Goal: Transaction & Acquisition: Purchase product/service

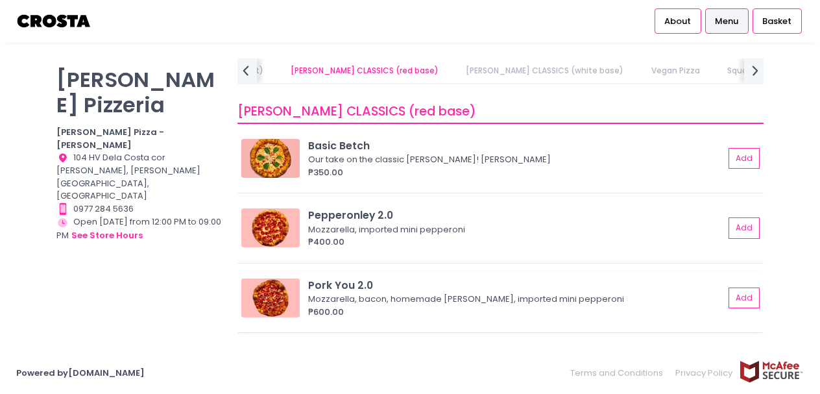
scroll to position [437, 0]
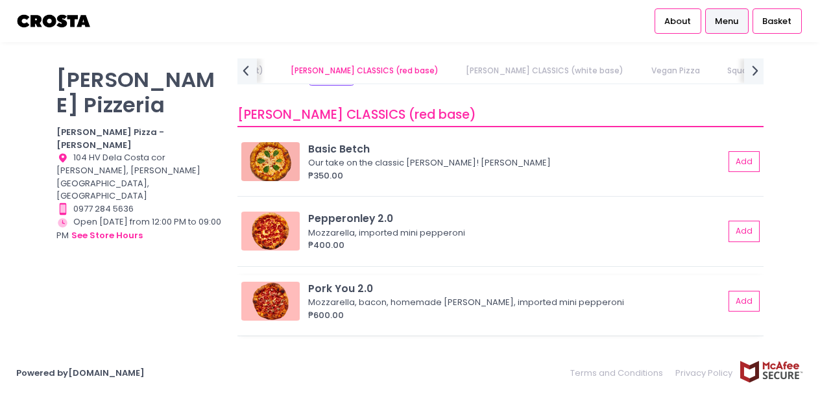
click at [354, 309] on div "₱600.00" at bounding box center [516, 315] width 416 height 13
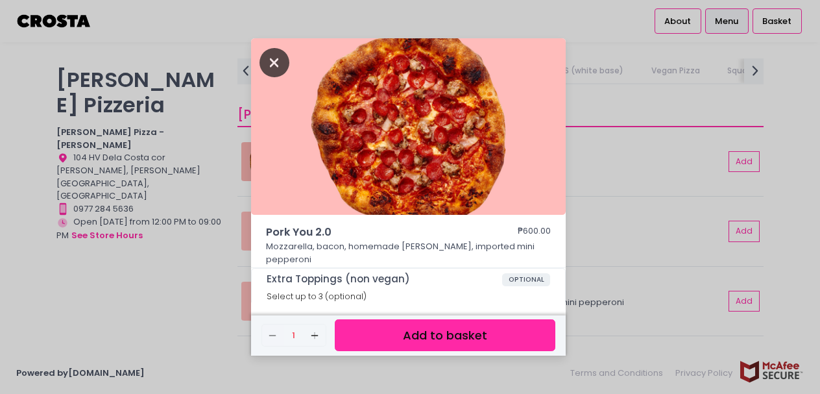
click at [272, 65] on icon "Close" at bounding box center [274, 62] width 30 height 29
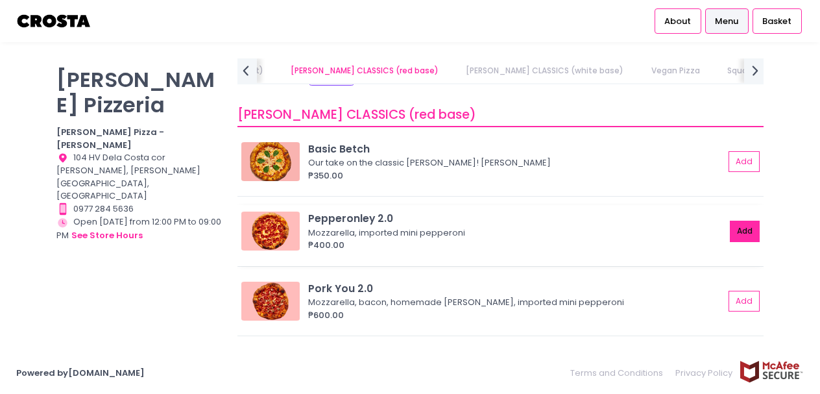
click at [740, 231] on button "Add" at bounding box center [745, 231] width 30 height 21
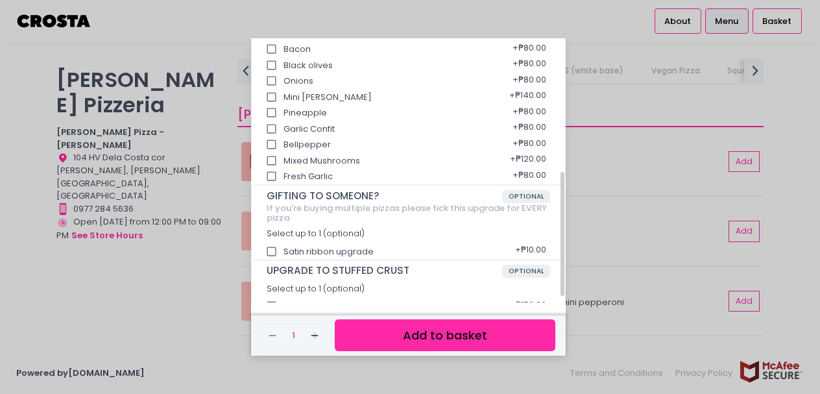
scroll to position [298, 0]
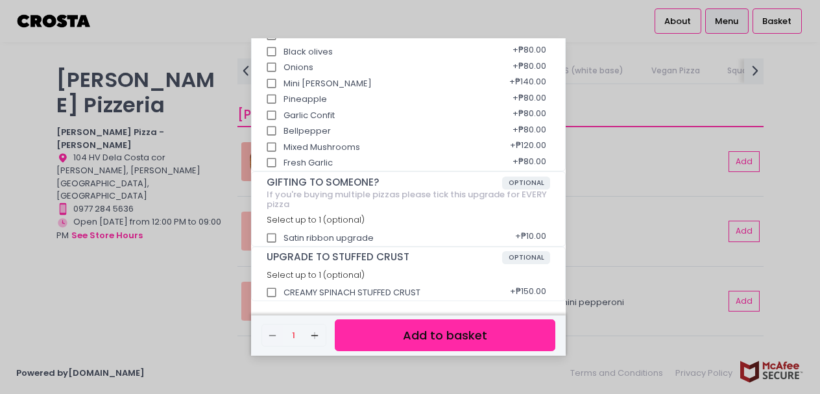
click at [448, 338] on button "Add to basket" at bounding box center [445, 335] width 221 height 32
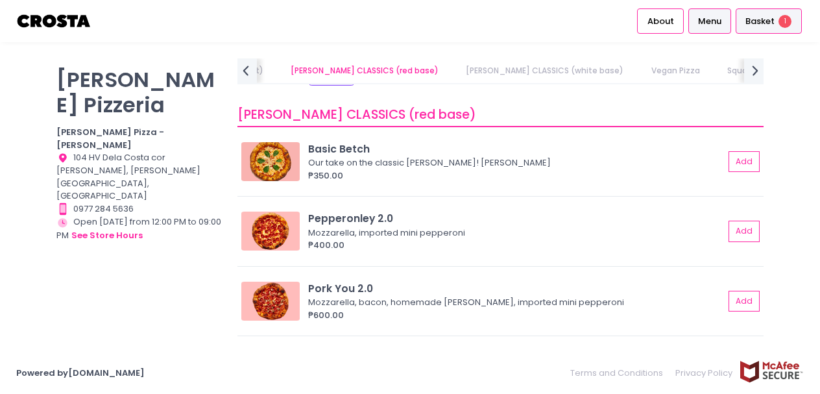
click at [761, 21] on span "Basket" at bounding box center [759, 21] width 29 height 13
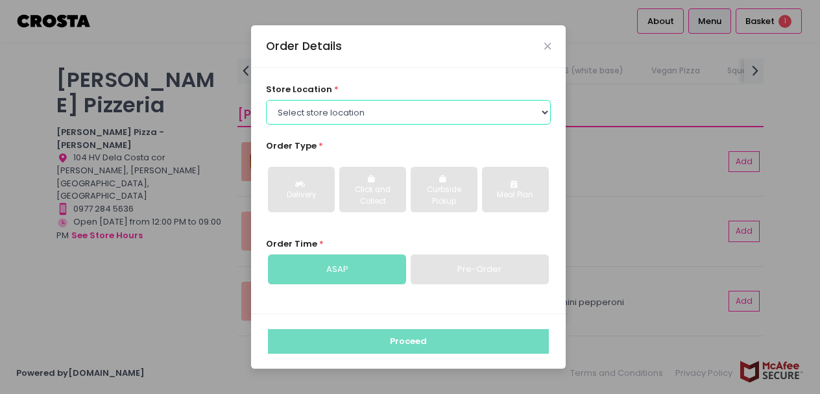
select select "5fabb2e53664a8677beaeb89"
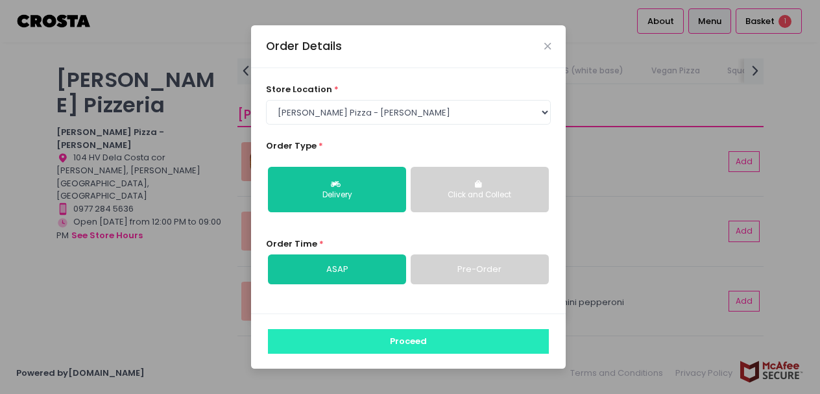
click at [409, 341] on button "Proceed" at bounding box center [408, 341] width 281 height 25
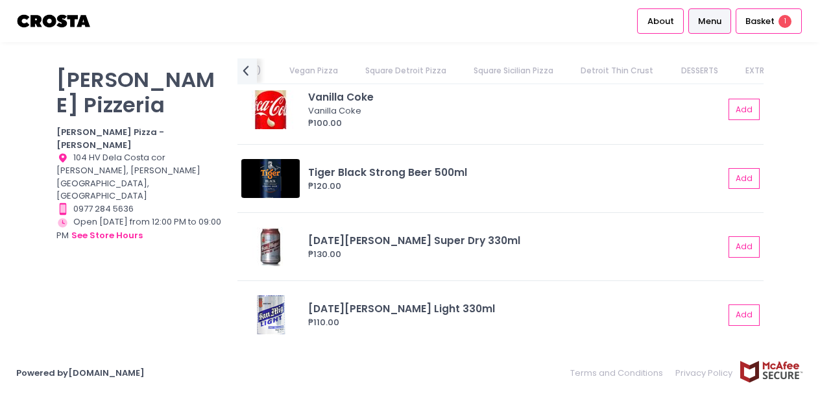
scroll to position [3159, 0]
click at [758, 23] on span "Basket" at bounding box center [759, 21] width 29 height 13
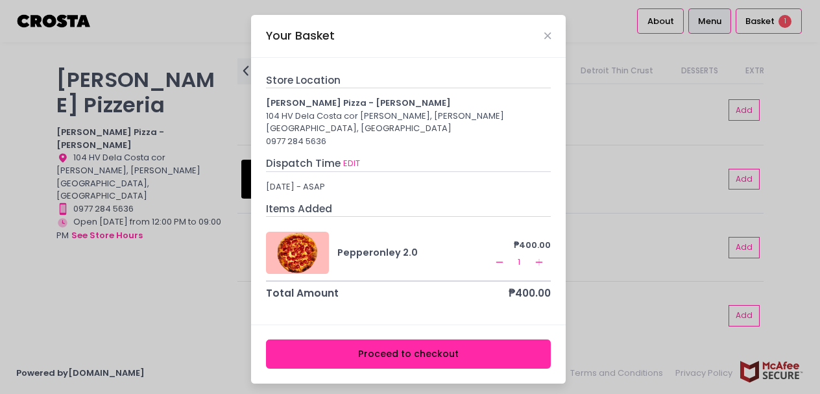
click at [424, 342] on button "Proceed to checkout" at bounding box center [408, 353] width 285 height 29
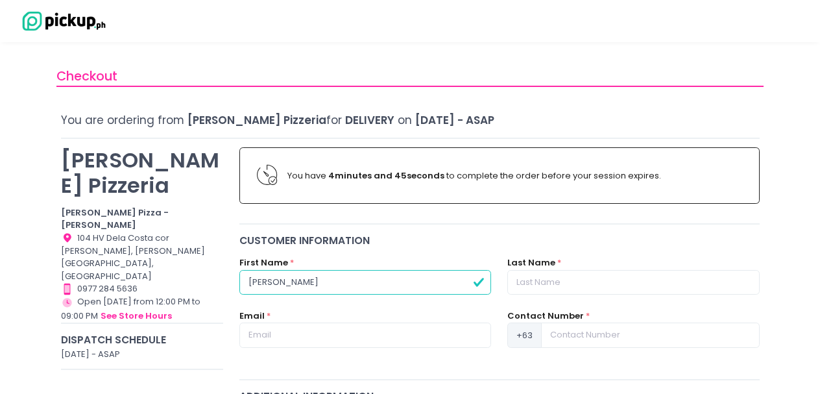
type input "[PERSON_NAME]"
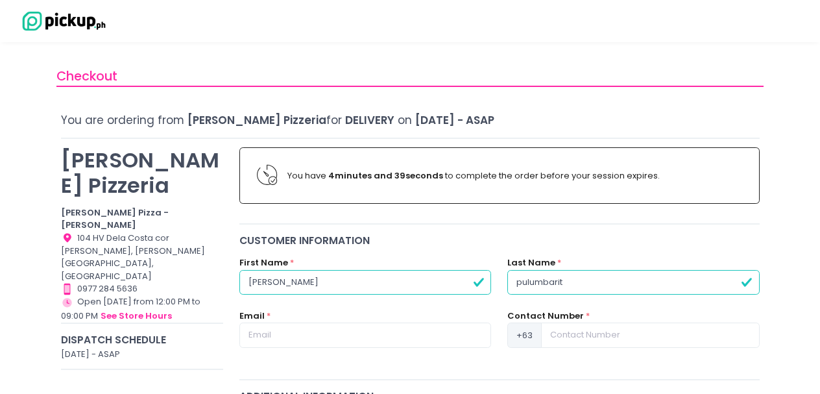
type input "pulumbarit"
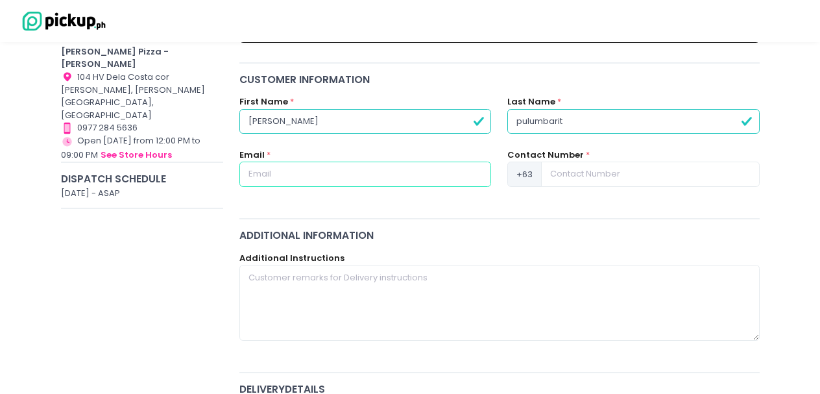
scroll to position [161, 0]
type input "p"
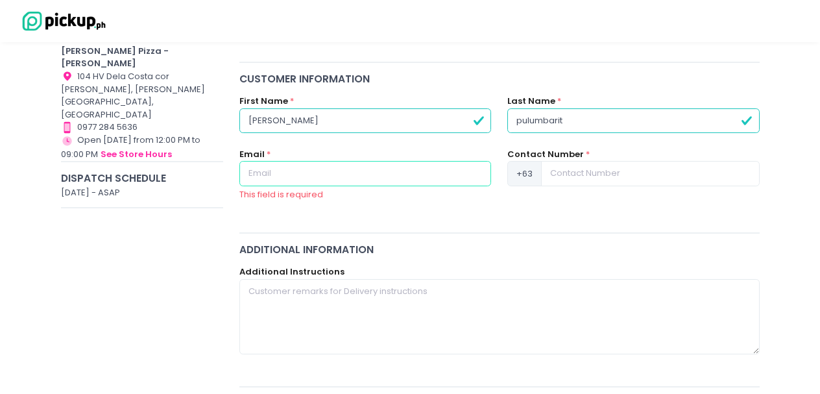
type input "[EMAIL_ADDRESS][DOMAIN_NAME]"
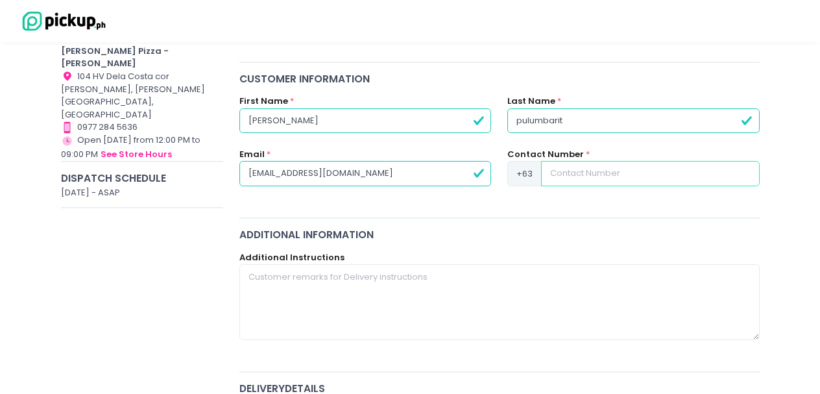
click at [587, 169] on input at bounding box center [650, 173] width 218 height 25
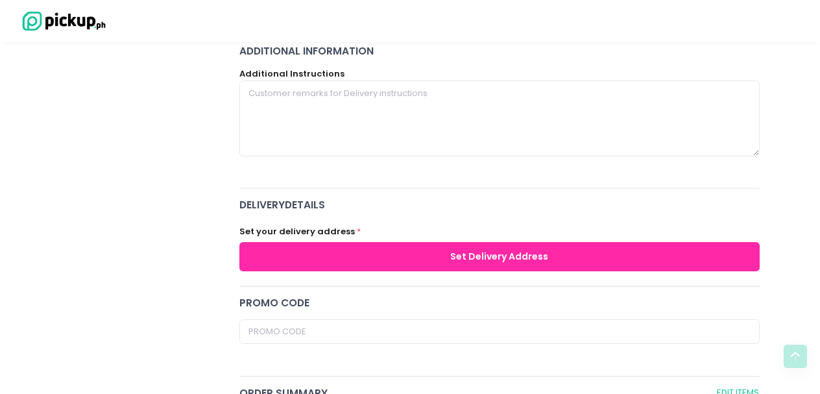
scroll to position [346, 0]
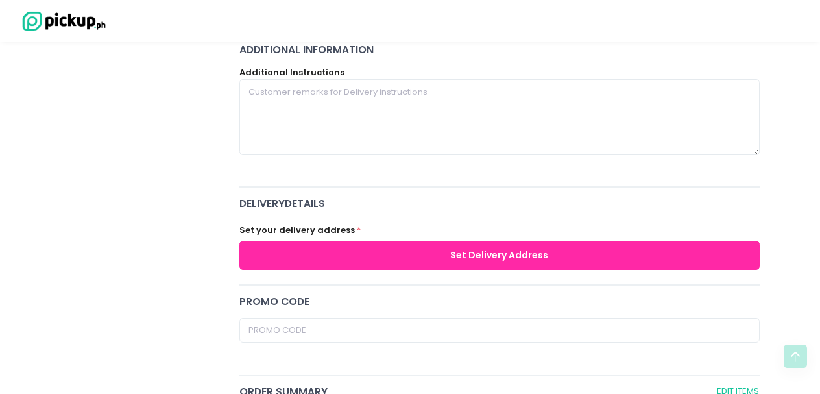
type input "9188236790"
click at [509, 252] on button "Set Delivery Address" at bounding box center [499, 255] width 520 height 29
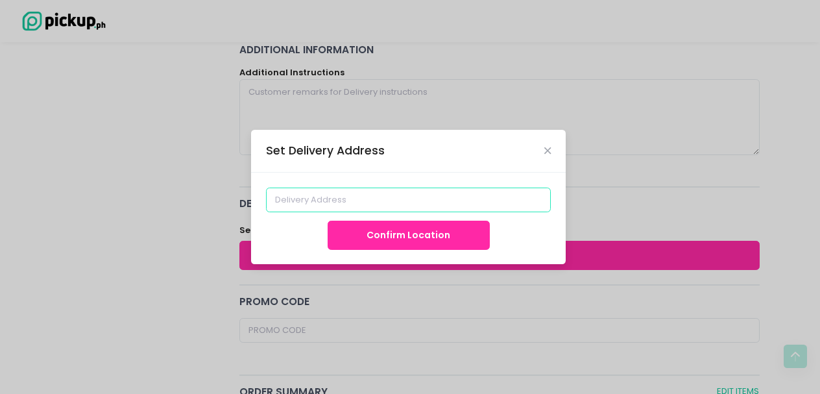
click at [324, 196] on input at bounding box center [408, 199] width 285 height 25
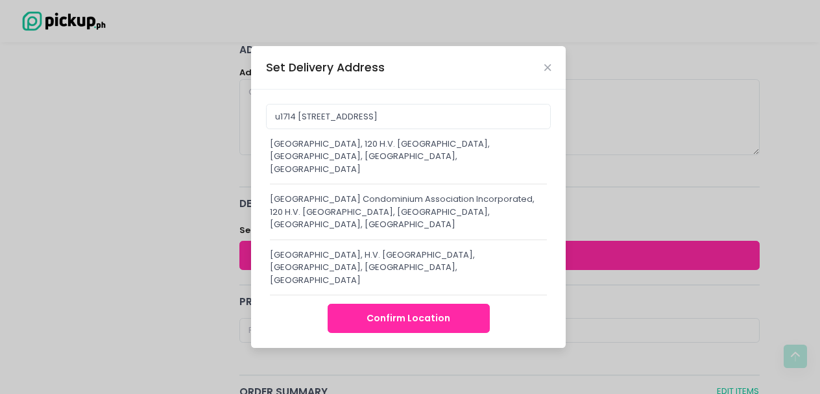
click at [390, 220] on div "[GEOGRAPHIC_DATA] Condominium Association Incorporated, 120 H.V. [GEOGRAPHIC_DA…" at bounding box center [408, 212] width 277 height 38
type input "[GEOGRAPHIC_DATA] Condominium Association Incorporated, 120 H.V. [GEOGRAPHIC_DA…"
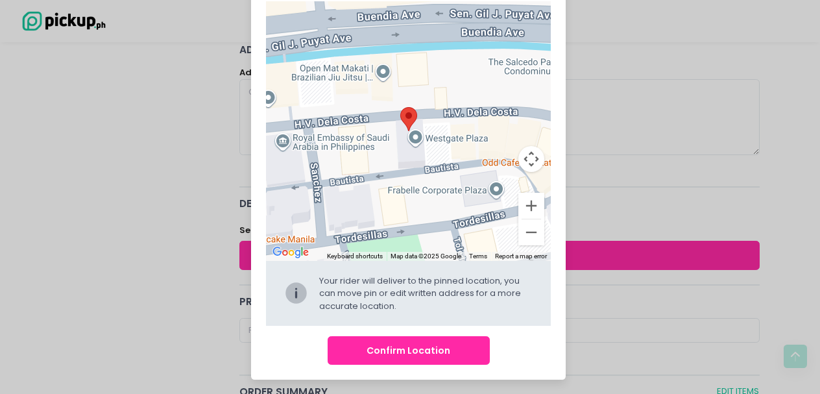
scroll to position [104, 0]
click at [413, 350] on button "Confirm Location" at bounding box center [409, 351] width 162 height 29
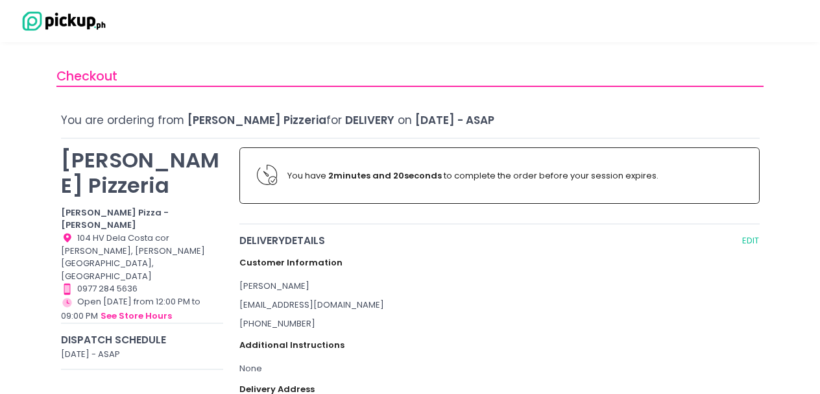
scroll to position [0, 0]
